Goal: Information Seeking & Learning: Learn about a topic

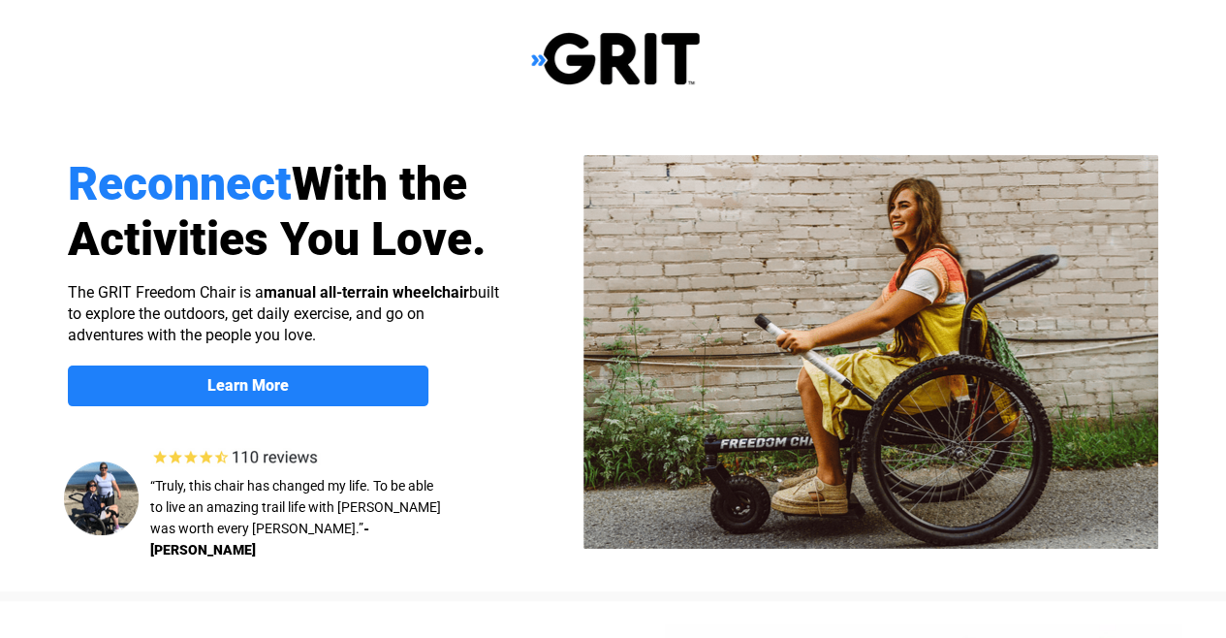
select select "US"
click at [300, 393] on span "Learn More" at bounding box center [248, 385] width 361 height 18
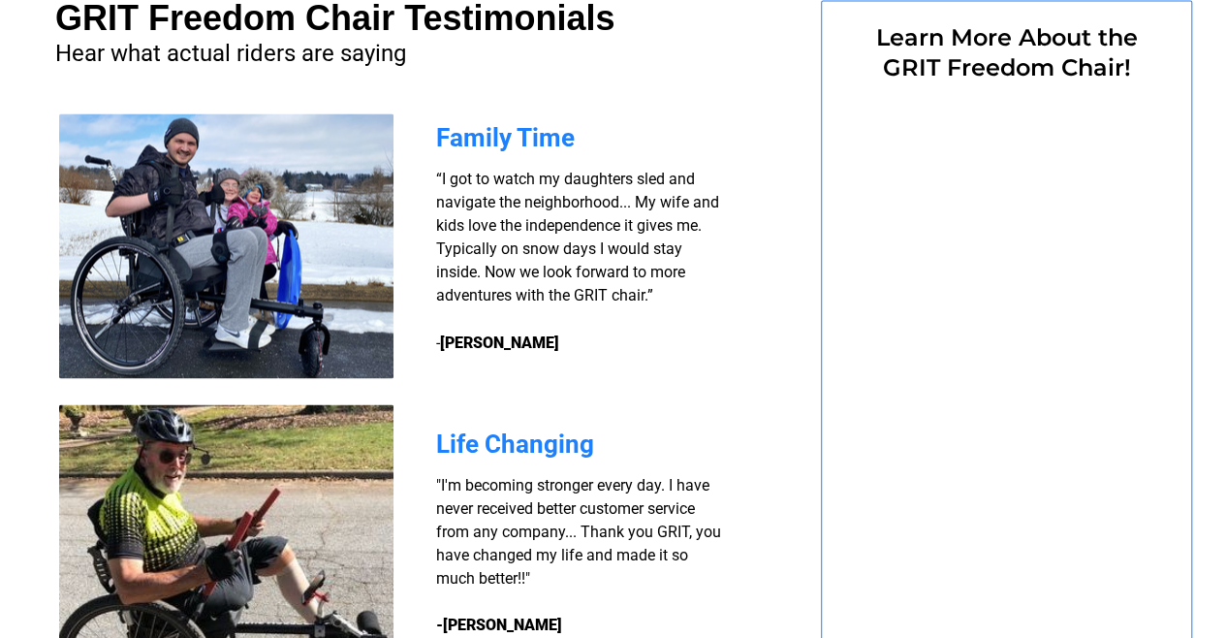
select select "US"
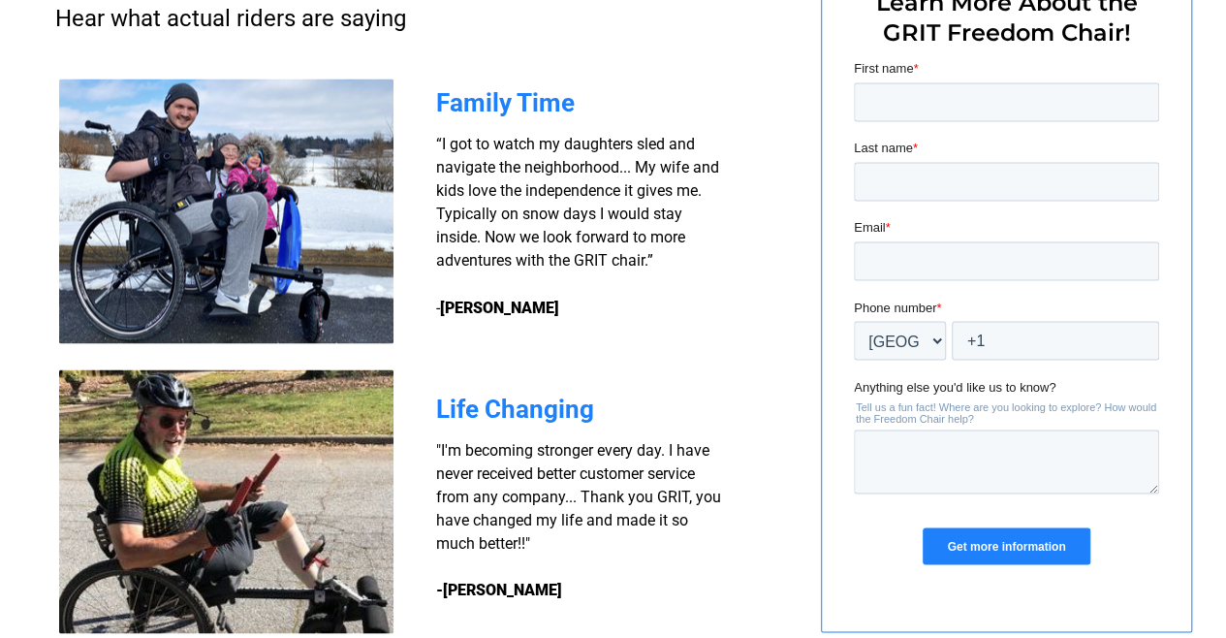
scroll to position [1908, 0]
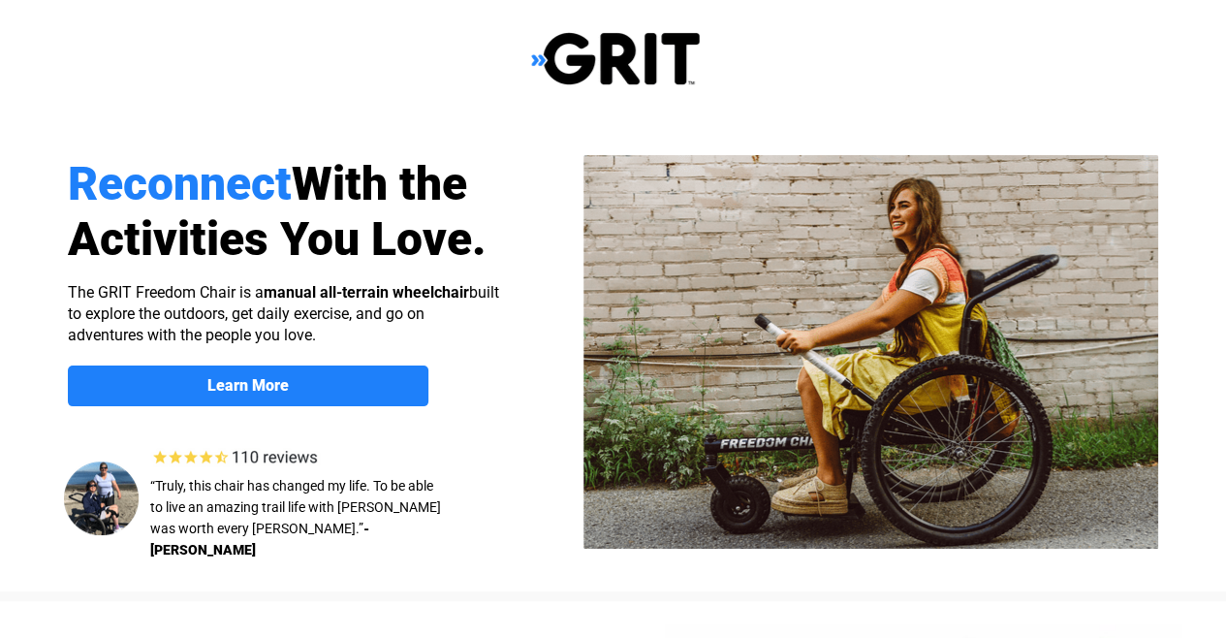
select select "US"
